Goal: Task Accomplishment & Management: Manage account settings

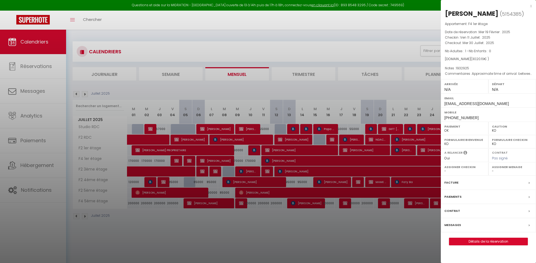
select select "KO"
select select "0"
click at [529, 7] on div "x" at bounding box center [486, 6] width 91 height 7
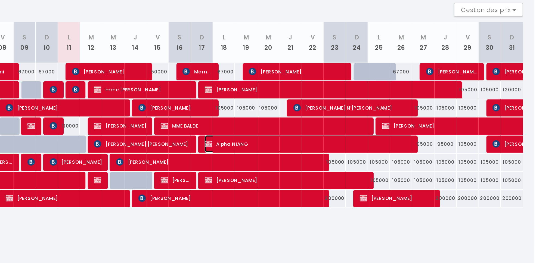
click at [448, 173] on span "Alpha NIANG" at bounding box center [404, 171] width 122 height 10
select select "OK"
select select "KO"
select select "0"
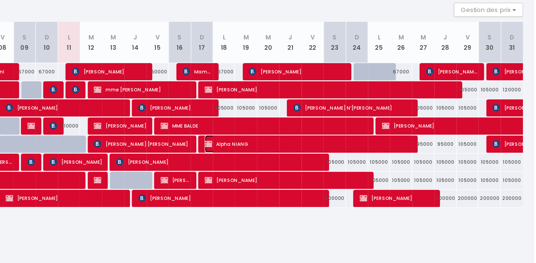
select select "1"
select select
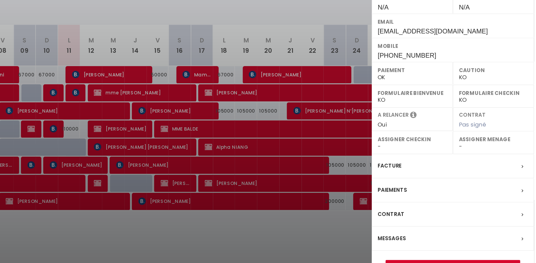
click at [430, 215] on div at bounding box center [268, 131] width 536 height 263
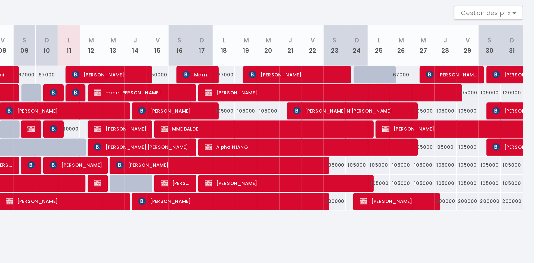
click at [357, 149] on div "105000" at bounding box center [354, 150] width 13 height 10
type input "105000"
type input "Lun 18 Août 2025"
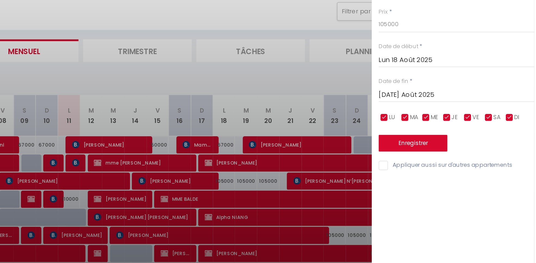
click at [464, 103] on input "Mar 19 Août 2025" at bounding box center [490, 99] width 91 height 7
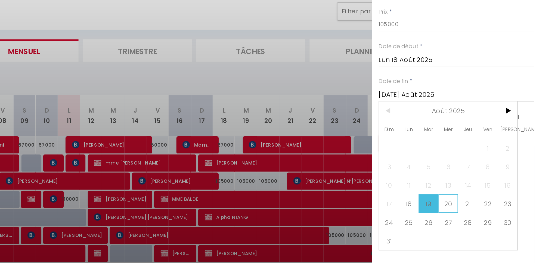
click at [489, 162] on span "20" at bounding box center [486, 163] width 12 height 11
type input "Mer 20 Août 2025"
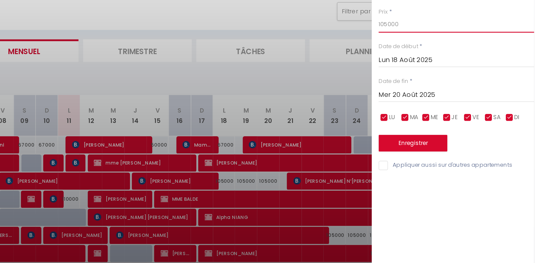
click at [483, 61] on input "105000" at bounding box center [490, 59] width 91 height 10
type input "1"
type input "95000"
click at [472, 132] on button "Enregistrer" at bounding box center [465, 128] width 40 height 10
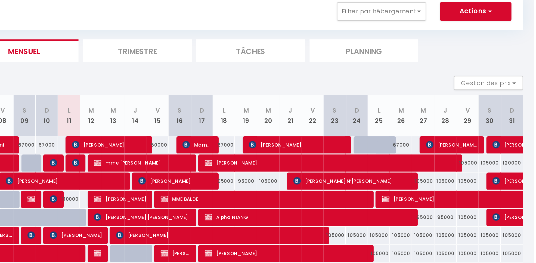
click at [382, 149] on div "105000" at bounding box center [380, 150] width 13 height 10
type input "105000"
type input "Mer 20 Août 2025"
type input "Jeu 21 Août 2025"
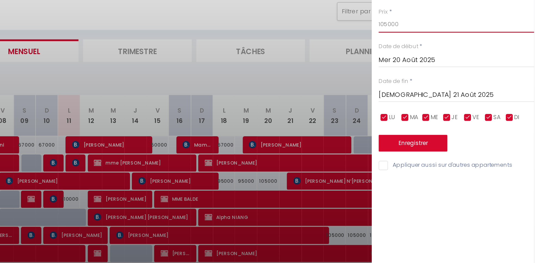
click at [474, 61] on input "105000" at bounding box center [490, 59] width 91 height 10
type input "1"
type input "95000"
click at [462, 127] on button "Enregistrer" at bounding box center [465, 128] width 40 height 10
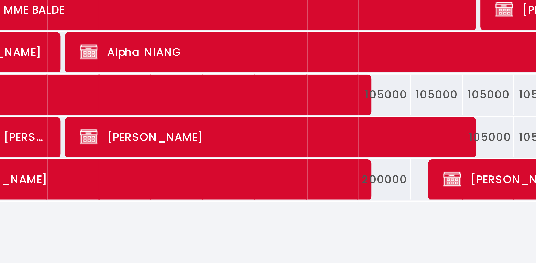
click at [423, 206] on div "200000" at bounding box center [419, 203] width 13 height 10
type input "200000"
type input "Sam 23 Août 2025"
type input "Dim 24 Août 2025"
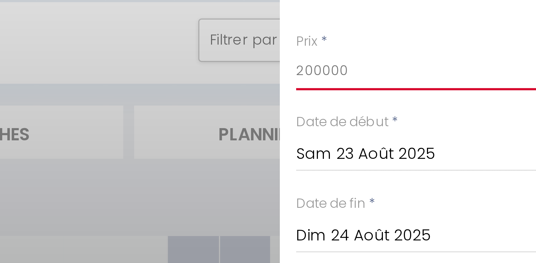
click at [482, 60] on input "200000" at bounding box center [490, 59] width 91 height 10
type input "2"
type input "150000"
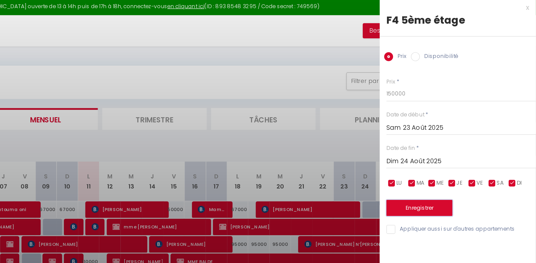
click at [449, 129] on button "Enregistrer" at bounding box center [465, 128] width 40 height 10
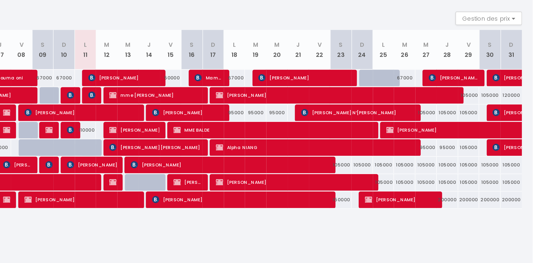
click at [487, 204] on div "200000" at bounding box center [484, 203] width 13 height 10
type input "200000"
type input "Jeu 28 Août 2025"
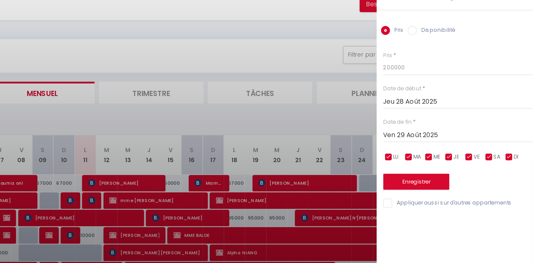
click at [492, 99] on input "Ven 29 Août 2025" at bounding box center [490, 99] width 91 height 7
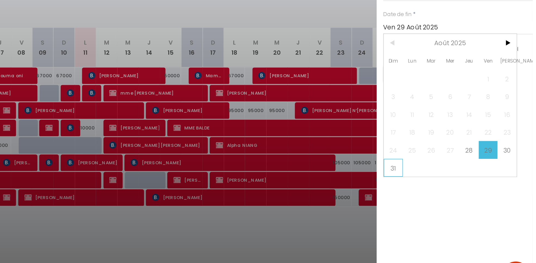
click at [450, 185] on span "31" at bounding box center [452, 185] width 12 height 11
type input "Dim 31 Août 2025"
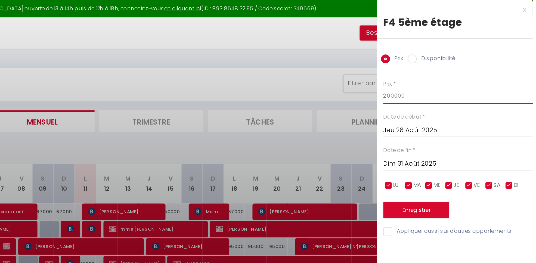
click at [480, 60] on input "200000" at bounding box center [490, 59] width 91 height 10
type input "2"
type input "170000"
click at [457, 130] on button "Enregistrer" at bounding box center [465, 128] width 40 height 10
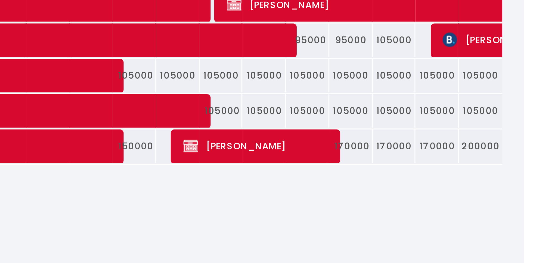
click at [449, 192] on div "105000" at bounding box center [445, 193] width 13 height 10
type input "105000"
type input "Lun 25 Août 2025"
type input "Mar 26 Août 2025"
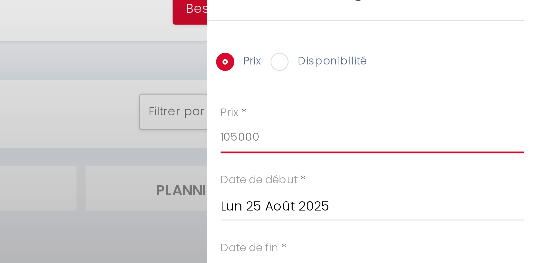
click at [490, 57] on input "105000" at bounding box center [490, 59] width 91 height 10
type input "1"
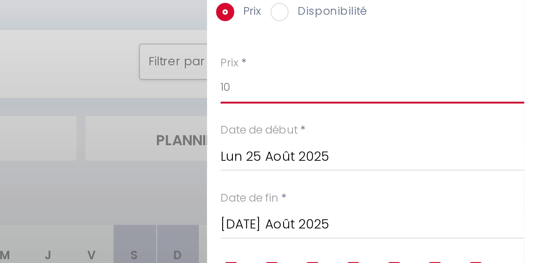
type input "1"
type input "95000"
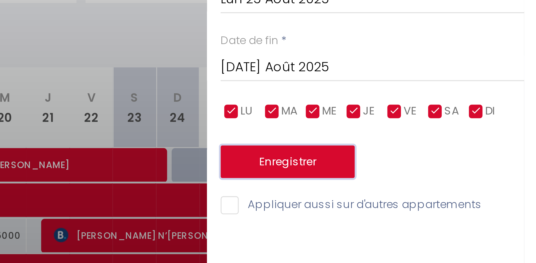
click at [468, 128] on button "Enregistrer" at bounding box center [465, 128] width 40 height 10
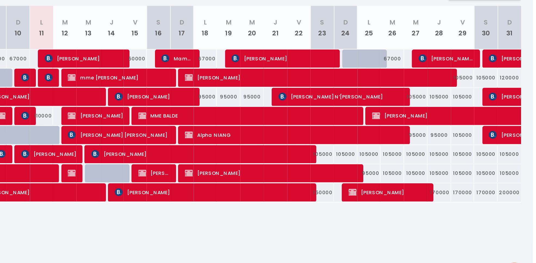
scroll to position [0, 0]
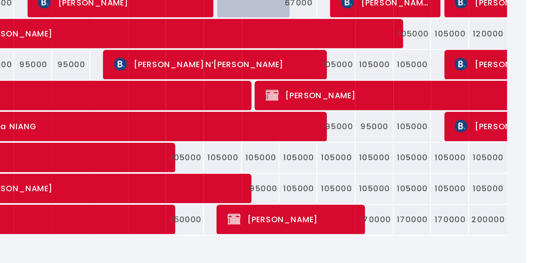
click at [422, 181] on div "105000" at bounding box center [419, 182] width 13 height 10
type input "105000"
type input "Sam 23 Août 2025"
type input "Dim 24 Août 2025"
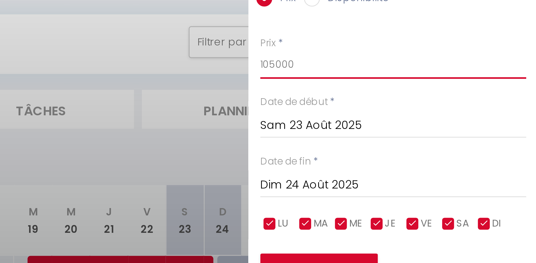
click at [475, 57] on input "105000" at bounding box center [490, 59] width 91 height 10
type input "1"
type input "95000"
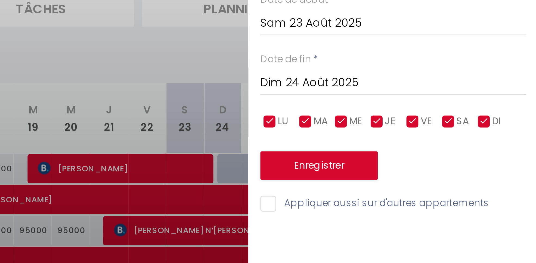
click at [479, 100] on input "Dim 24 Août 2025" at bounding box center [490, 99] width 91 height 7
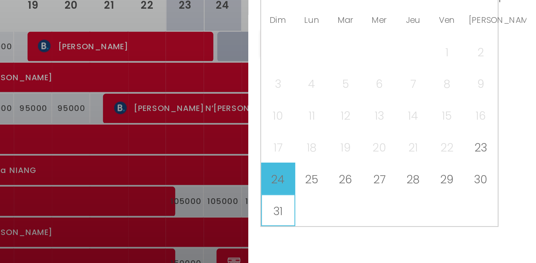
click at [454, 186] on span "31" at bounding box center [452, 185] width 12 height 11
type input "Dim 31 Août 2025"
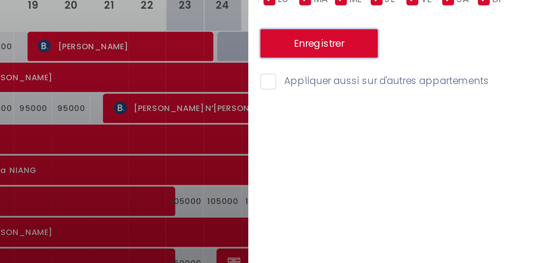
scroll to position [0, 0]
click at [473, 132] on button "Enregistrer" at bounding box center [465, 128] width 40 height 10
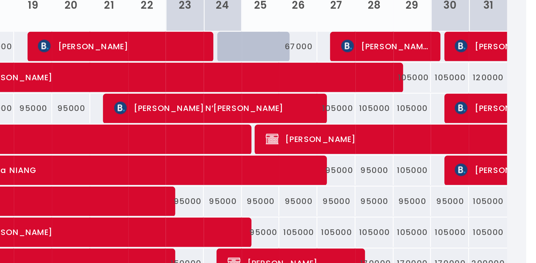
click at [499, 172] on div "105000" at bounding box center [497, 172] width 13 height 10
type input "105000"
type input "Ven 29 Août 2025"
type input "Sam 30 Août 2025"
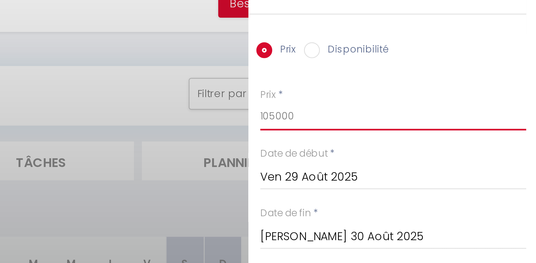
click at [478, 60] on input "105000" at bounding box center [490, 59] width 91 height 10
type input "1"
type input "95000"
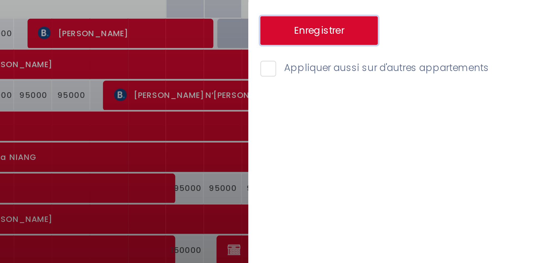
click at [469, 131] on button "Enregistrer" at bounding box center [465, 128] width 40 height 10
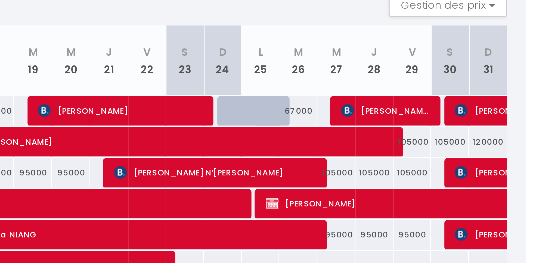
click at [498, 140] on div "105000" at bounding box center [497, 140] width 13 height 10
type input "105000"
type input "Ven 29 Août 2025"
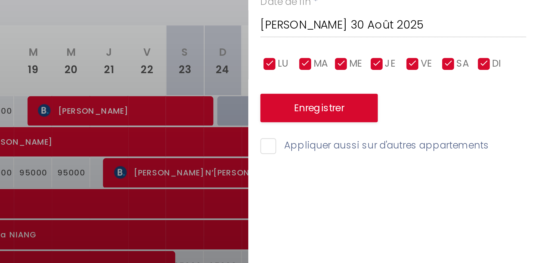
click at [490, 101] on input "Sam 30 Août 2025" at bounding box center [490, 99] width 91 height 7
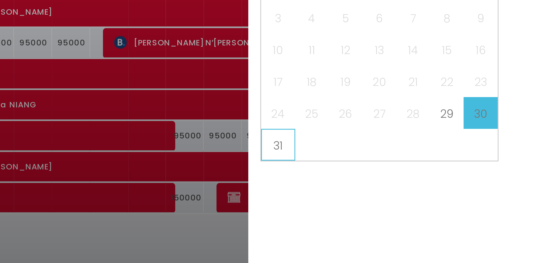
click at [454, 185] on span "31" at bounding box center [452, 185] width 12 height 11
type input "Dim 31 Août 2025"
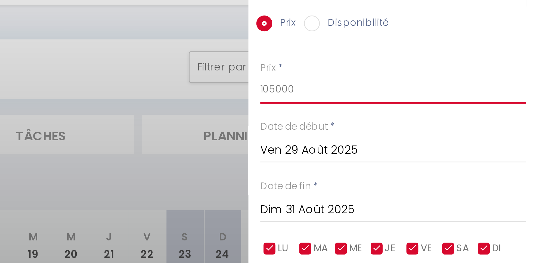
click at [483, 62] on input "105000" at bounding box center [490, 59] width 91 height 10
type input "1"
type input "95000"
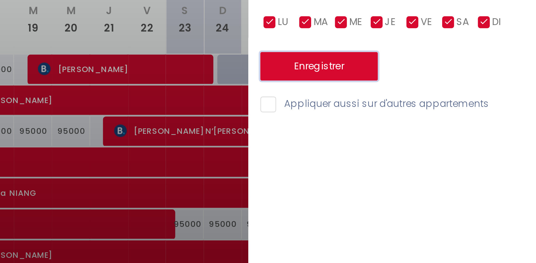
click at [475, 126] on button "Enregistrer" at bounding box center [465, 128] width 40 height 10
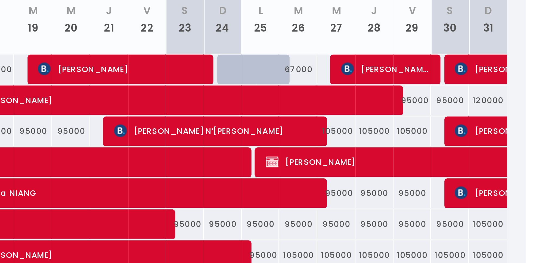
click at [524, 139] on div "120000" at bounding box center [523, 140] width 13 height 10
type input "120000"
type input "Dim 31 Août 2025"
type input "Lun 01 Septembre 2025"
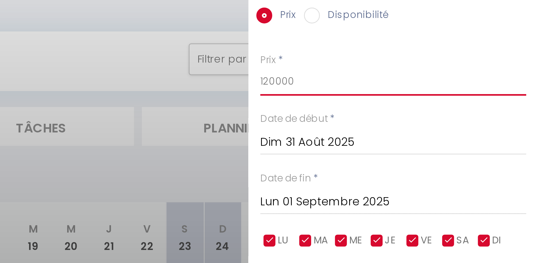
click at [477, 59] on input "120000" at bounding box center [490, 59] width 91 height 10
type input "1"
type input "95000"
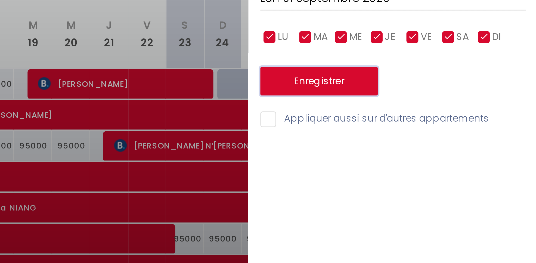
click at [472, 127] on button "Enregistrer" at bounding box center [465, 128] width 40 height 10
